Goal: Communication & Community: Answer question/provide support

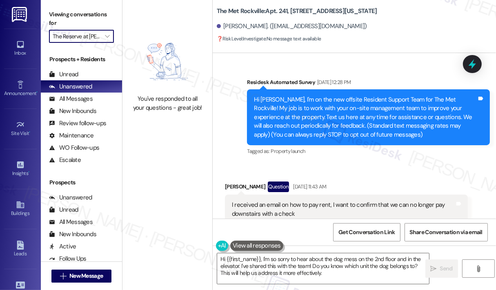
scroll to position [2623, 0]
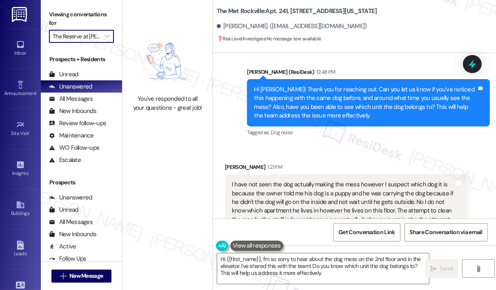
click at [355, 145] on div "Received via SMS [PERSON_NAME] 1:21 PM I have not seen the dog actually making …" at bounding box center [354, 195] width 283 height 100
click at [110, 36] on span "" at bounding box center [107, 36] width 8 height 13
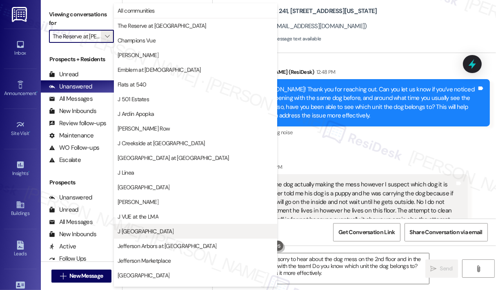
scroll to position [128, 0]
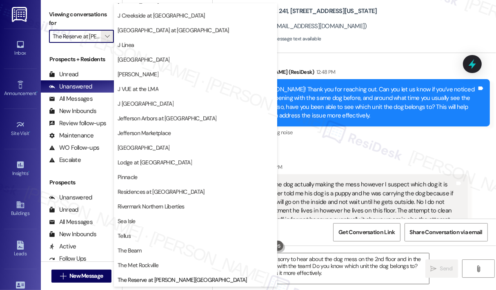
click at [151, 89] on span "J VUE at the LMA" at bounding box center [138, 89] width 41 height 8
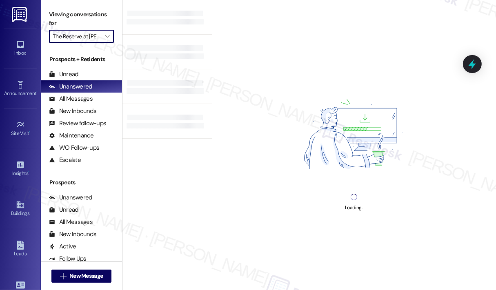
type input "J VUE at the LMA"
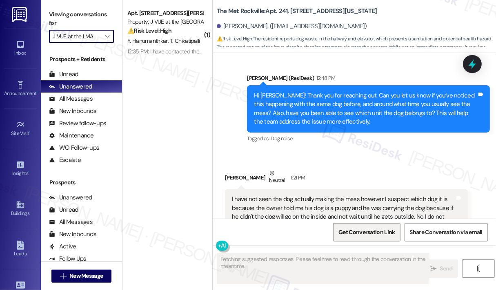
scroll to position [2644, 0]
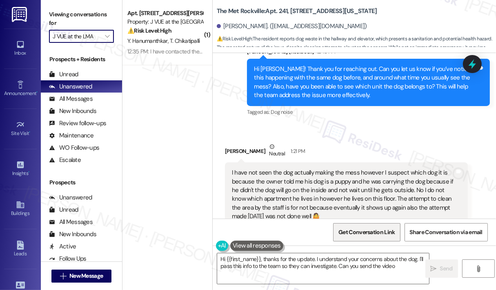
type textarea "Hi {{first_name}}, thanks for the update. I understand your concerns about the …"
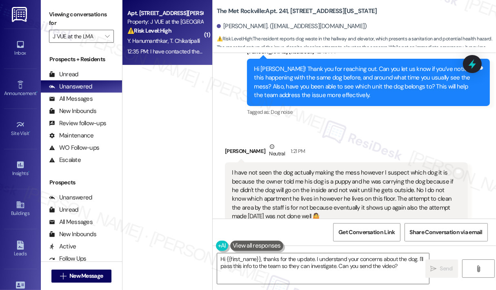
click at [155, 51] on div "12:35 PM: I have contacted them through call, few days back and they said will …" at bounding box center [490, 51] width 726 height 7
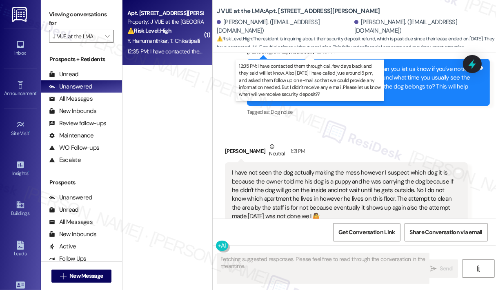
scroll to position [2084, 0]
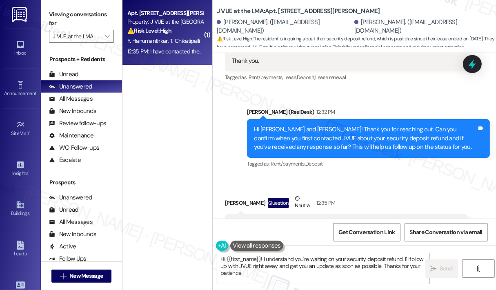
type textarea "Hi {{first_name}}! I understand you're waiting on your security deposit refund.…"
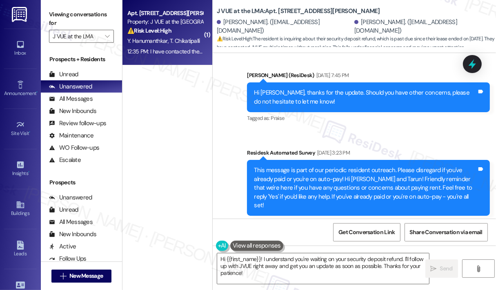
scroll to position [1308, 0]
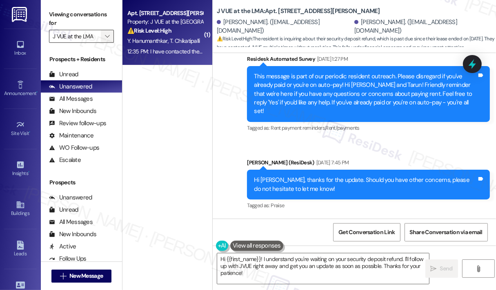
click at [108, 33] on icon "" at bounding box center [107, 36] width 4 height 7
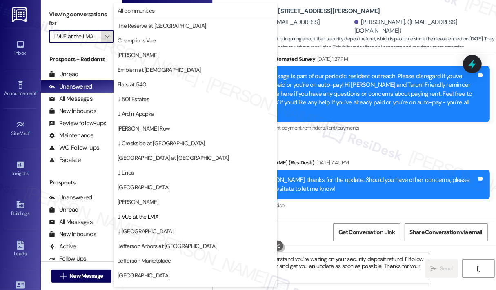
scroll to position [128, 0]
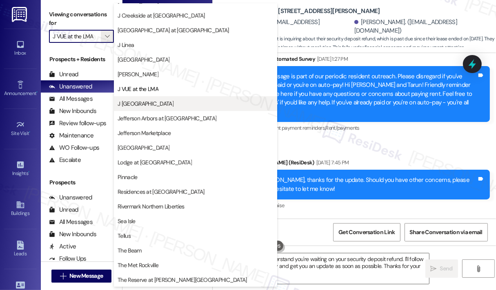
click at [147, 105] on span "J [GEOGRAPHIC_DATA]" at bounding box center [146, 104] width 56 height 8
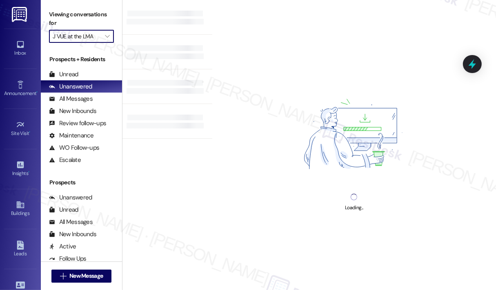
type input "J [GEOGRAPHIC_DATA]"
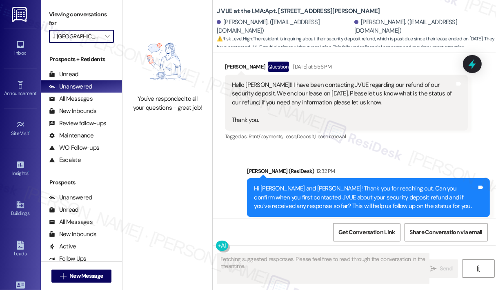
scroll to position [2084, 0]
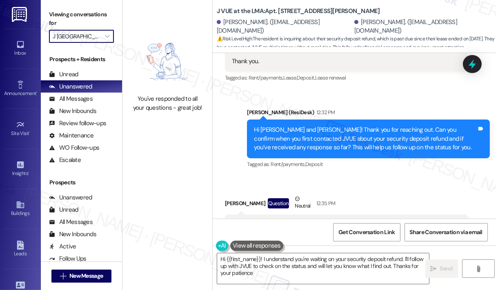
type textarea "Hi {{first_name}}! I understand you're waiting on your security deposit refund.…"
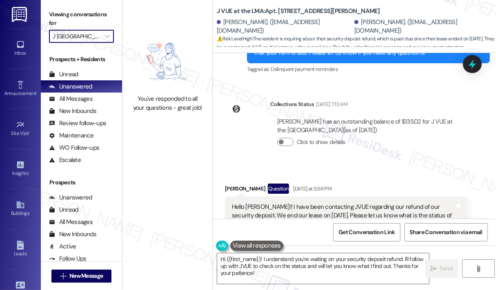
scroll to position [1839, 0]
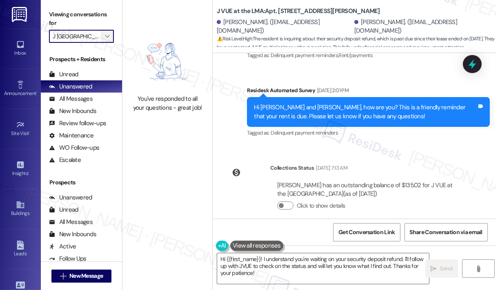
click at [106, 38] on icon "" at bounding box center [107, 36] width 4 height 7
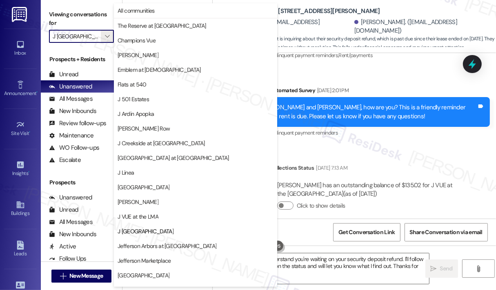
scroll to position [128, 0]
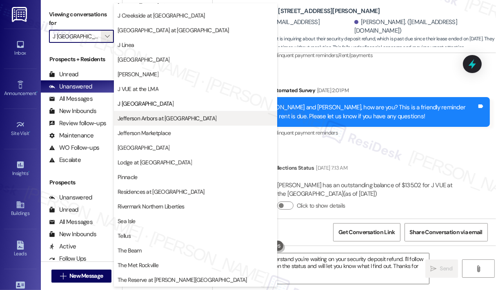
click at [135, 116] on span "Jefferson Arbors at [GEOGRAPHIC_DATA]" at bounding box center [167, 118] width 99 height 8
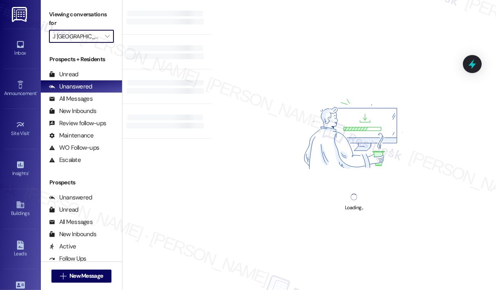
type input "Jefferson Arbors at [GEOGRAPHIC_DATA]"
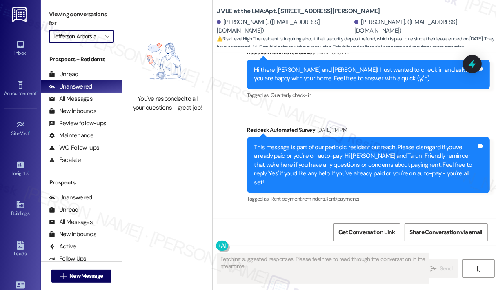
scroll to position [2084, 0]
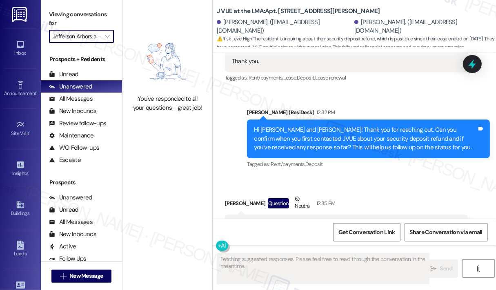
click at [363, 189] on div "Received via SMS [PERSON_NAME] Question Neutral 12:35 PM I have contacted them …" at bounding box center [346, 234] width 255 height 91
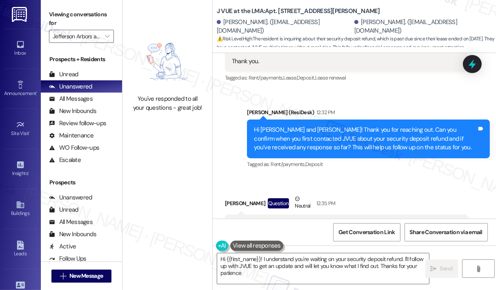
type textarea "Hi {{first_name}}! I understand you're waiting on your security deposit refund.…"
click at [378, 189] on div "Received via SMS [PERSON_NAME] Question Neutral 12:35 PM I have contacted them …" at bounding box center [346, 234] width 255 height 91
click at [361, 176] on div "Received via SMS [PERSON_NAME] Question Neutral 12:35 PM I have contacted them …" at bounding box center [354, 228] width 283 height 104
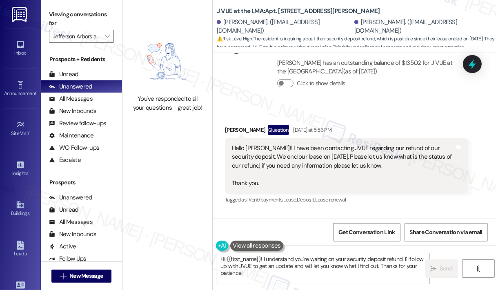
scroll to position [1921, 0]
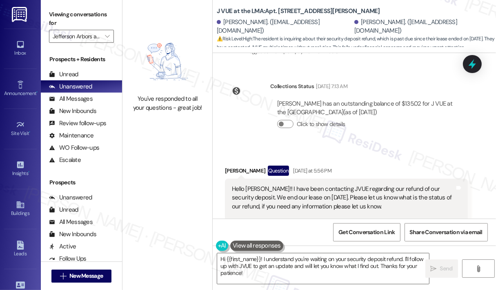
click at [348, 185] on div "Hello [PERSON_NAME]!! I have been contacting JVUE regarding our refund of our s…" at bounding box center [343, 207] width 223 height 44
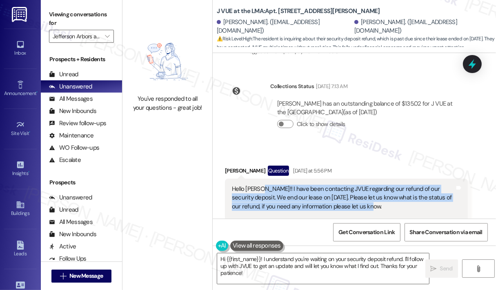
drag, startPoint x: 349, startPoint y: 145, endPoint x: 258, endPoint y: 128, distance: 92.3
click at [258, 185] on div "Hello [PERSON_NAME]!! I have been contacting JVUE regarding our refund of our s…" at bounding box center [343, 207] width 223 height 44
copy div "I have been contacting JVUE regarding our refund of our security deposit. We en…"
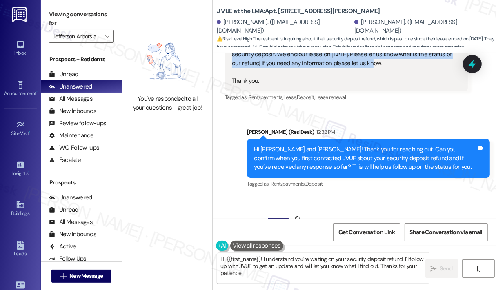
scroll to position [2084, 0]
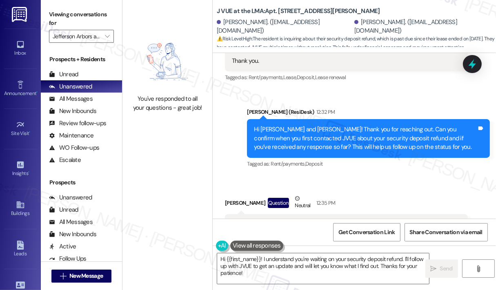
drag, startPoint x: 354, startPoint y: 189, endPoint x: 232, endPoint y: 161, distance: 124.8
click at [232, 220] on div "I have contacted them through call, few days back and they said will let know. …" at bounding box center [343, 237] width 223 height 35
copy div "I have contacted them through call, few days back and they said will let know. …"
click at [423, 188] on div "Received via SMS [PERSON_NAME] Question Neutral 12:35 PM I have contacted them …" at bounding box center [346, 233] width 255 height 91
click at [473, 60] on icon at bounding box center [473, 64] width 10 height 13
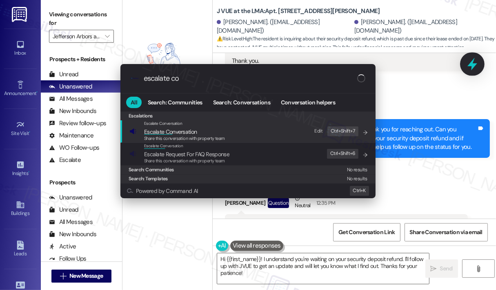
type input "escalate con"
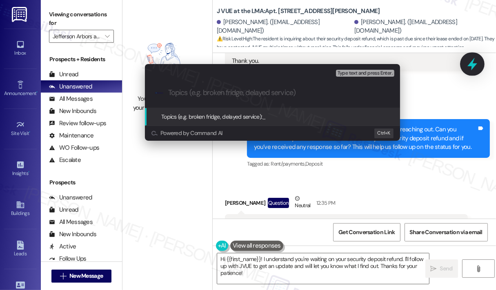
type input "Follow-Up on Security Deposit Refund Status (Lease Ended [DATE])"
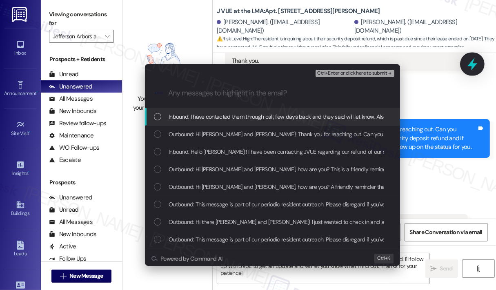
scroll to position [0, 0]
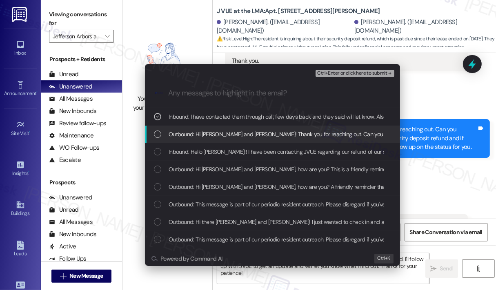
click at [250, 138] on span "Outbound: Hi [PERSON_NAME] and [PERSON_NAME]! Thank you for reaching out. Can y…" at bounding box center [473, 134] width 608 height 9
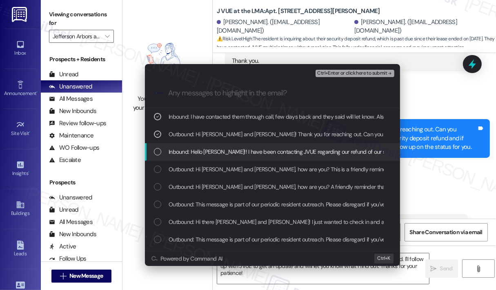
click at [250, 154] on span "Inbound: Hello [PERSON_NAME]!! I have been contacting JVUE regarding our refund…" at bounding box center [459, 151] width 581 height 9
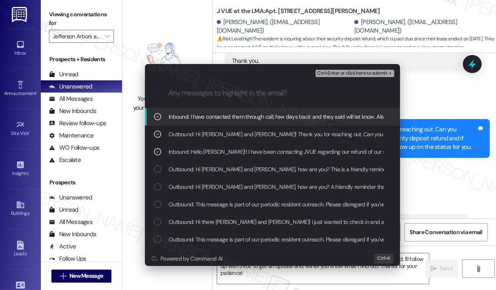
click at [330, 73] on span "Ctrl+Enter or click here to submit" at bounding box center [352, 74] width 70 height 6
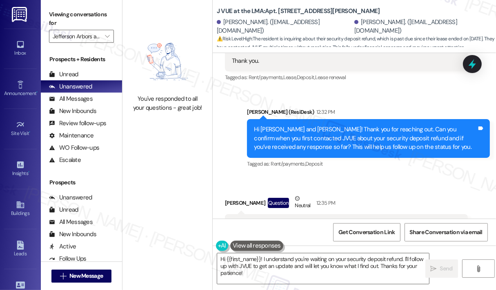
scroll to position [2084, 0]
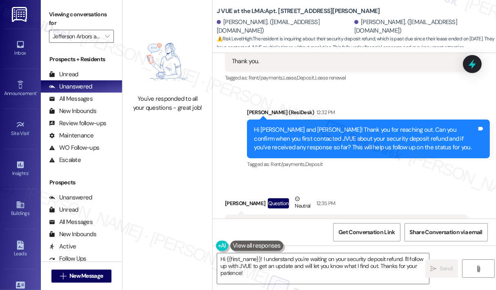
click at [368, 176] on div "Received via SMS [PERSON_NAME] Question Neutral 12:35 PM I have contacted them …" at bounding box center [354, 228] width 283 height 104
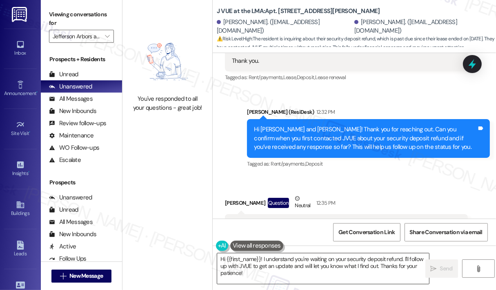
click at [397, 260] on textarea "Hi {{first_name}}! I understand you're waiting on your security deposit refund.…" at bounding box center [323, 269] width 212 height 31
click at [443, 265] on span "Send" at bounding box center [446, 269] width 13 height 9
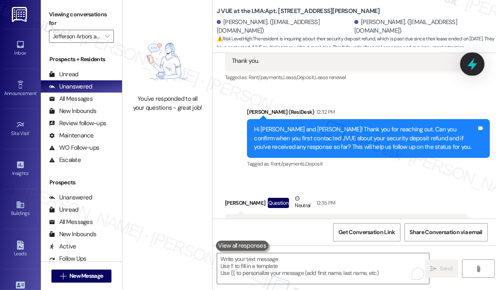
scroll to position [2084, 0]
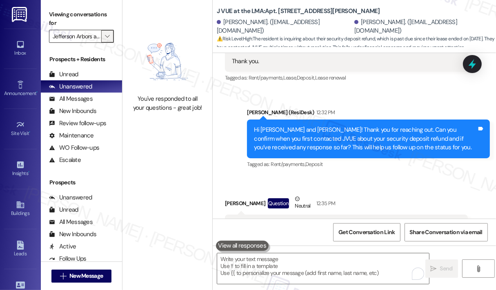
click at [105, 40] on span "" at bounding box center [107, 36] width 8 height 13
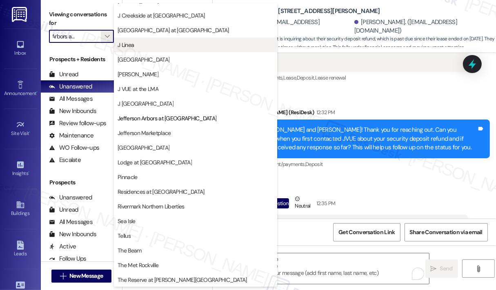
scroll to position [0, 0]
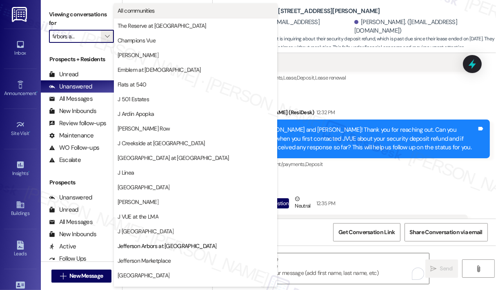
click at [142, 10] on span "All communities" at bounding box center [136, 11] width 37 height 8
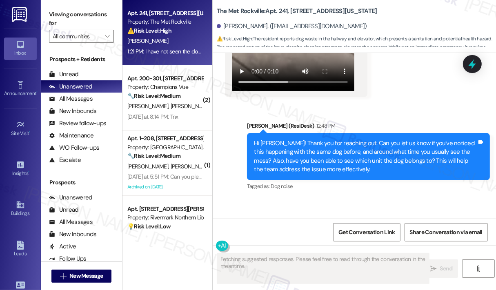
scroll to position [2644, 0]
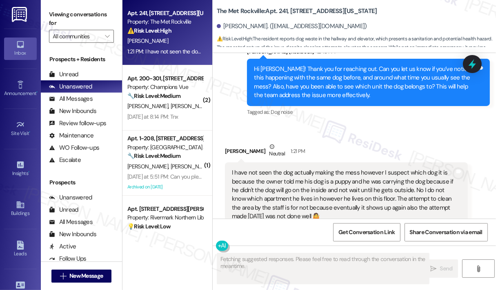
click at [346, 136] on div "Received via SMS [PERSON_NAME] Neutral 1:21 PM I have not seen the dog actually…" at bounding box center [346, 190] width 255 height 109
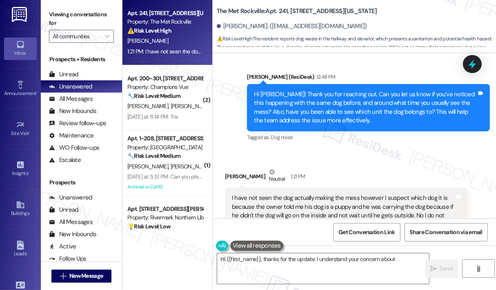
scroll to position [2644, 0]
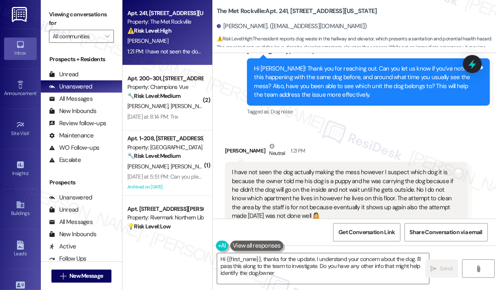
type textarea "Hi {{first_name}}, thanks for the update. I understand your concern about the d…"
click at [381, 124] on div "Received via SMS [PERSON_NAME] Neutral 1:21 PM I have not seen the dog actually…" at bounding box center [354, 184] width 283 height 121
click at [354, 124] on div "Received via SMS [PERSON_NAME] Neutral 1:21 PM I have not seen the dog actually…" at bounding box center [354, 184] width 283 height 121
click at [334, 142] on div "[PERSON_NAME] Neutral 1:21 PM" at bounding box center [346, 152] width 243 height 20
click at [354, 142] on div "[PERSON_NAME] Neutral 1:21 PM" at bounding box center [346, 152] width 243 height 20
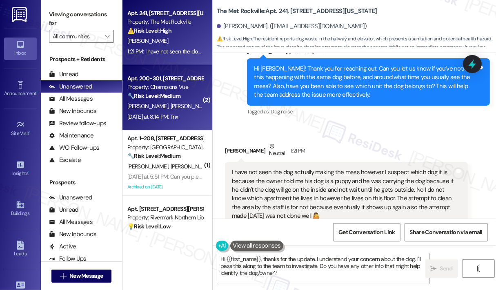
click at [147, 122] on div "Apt. 200-301, 101 Champions Vue Loop Property: Champions Vue 🔧 Risk Level: Medi…" at bounding box center [167, 97] width 90 height 65
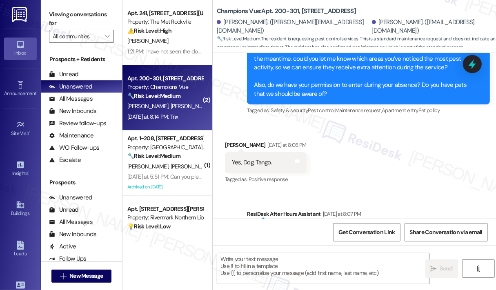
scroll to position [8438, 0]
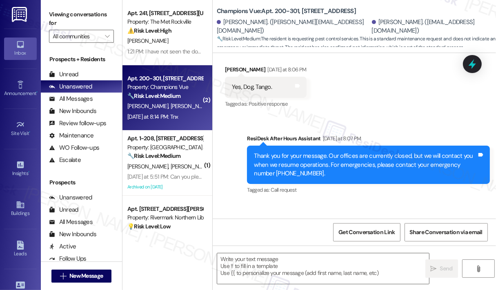
type textarea "Fetching suggested responses. Please feel free to read through the conversation…"
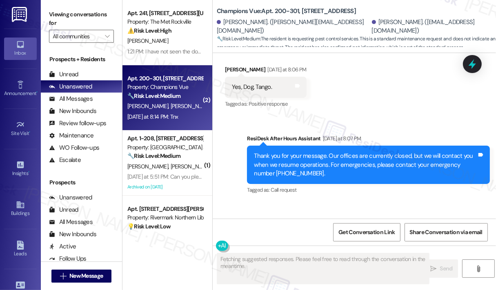
click at [377, 203] on div "Received via SMS [PERSON_NAME] [DATE] at 8:14 PM Translated message: Thanks Ori…" at bounding box center [354, 242] width 283 height 78
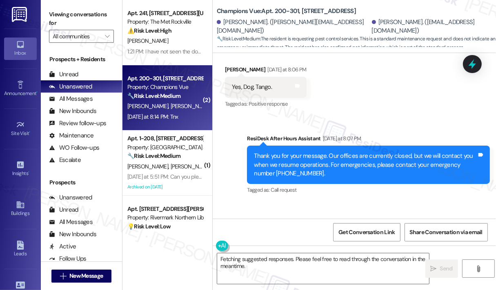
click at [412, 203] on div "Received via SMS [PERSON_NAME] [DATE] at 8:14 PM Translated message: Thanks Ori…" at bounding box center [354, 242] width 283 height 78
click at [406, 203] on div "Received via SMS [PERSON_NAME] [DATE] at 8:14 PM Translated message: Thanks Ori…" at bounding box center [354, 242] width 283 height 78
